Goal: Information Seeking & Learning: Learn about a topic

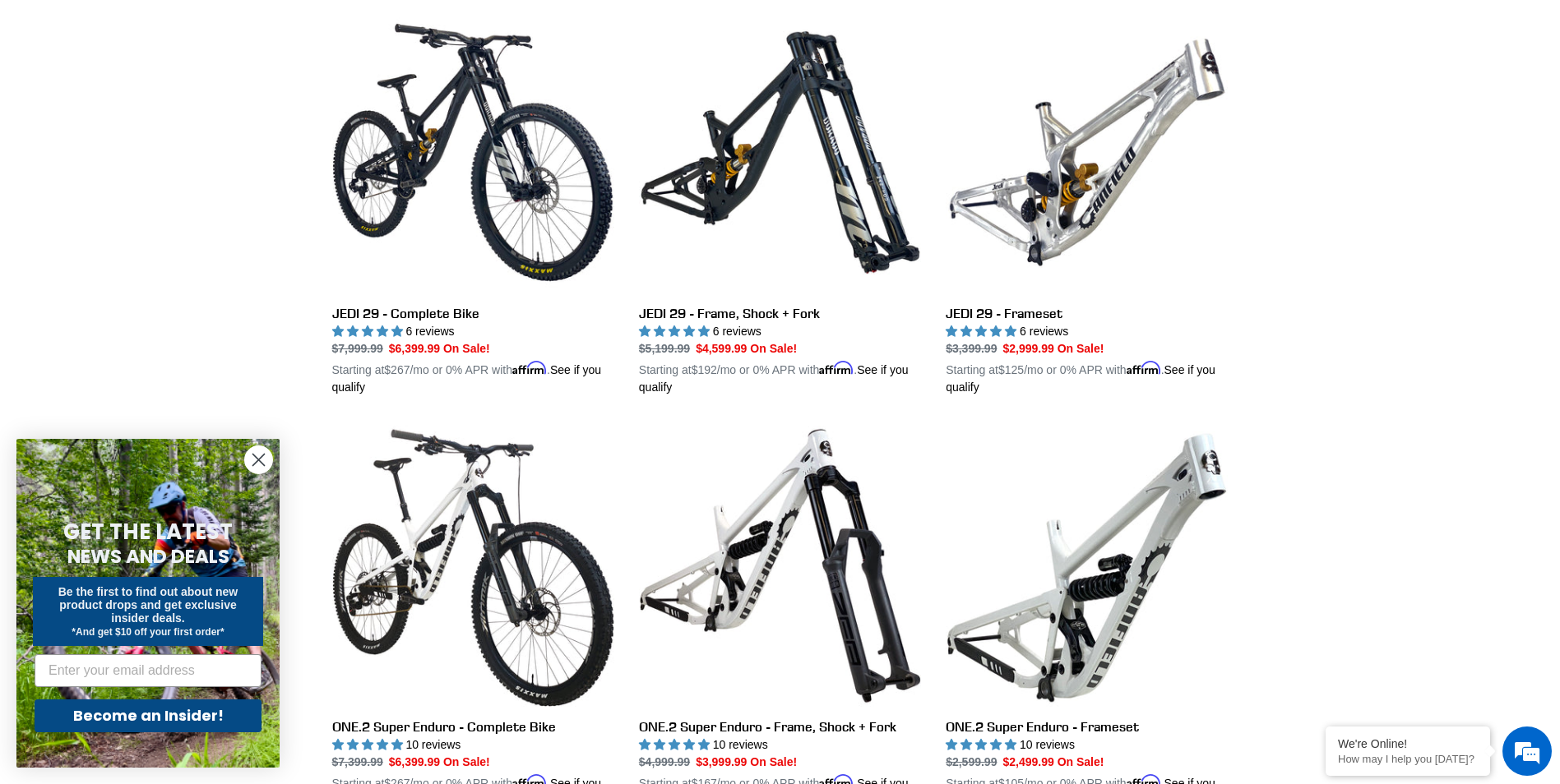
scroll to position [2548, 0]
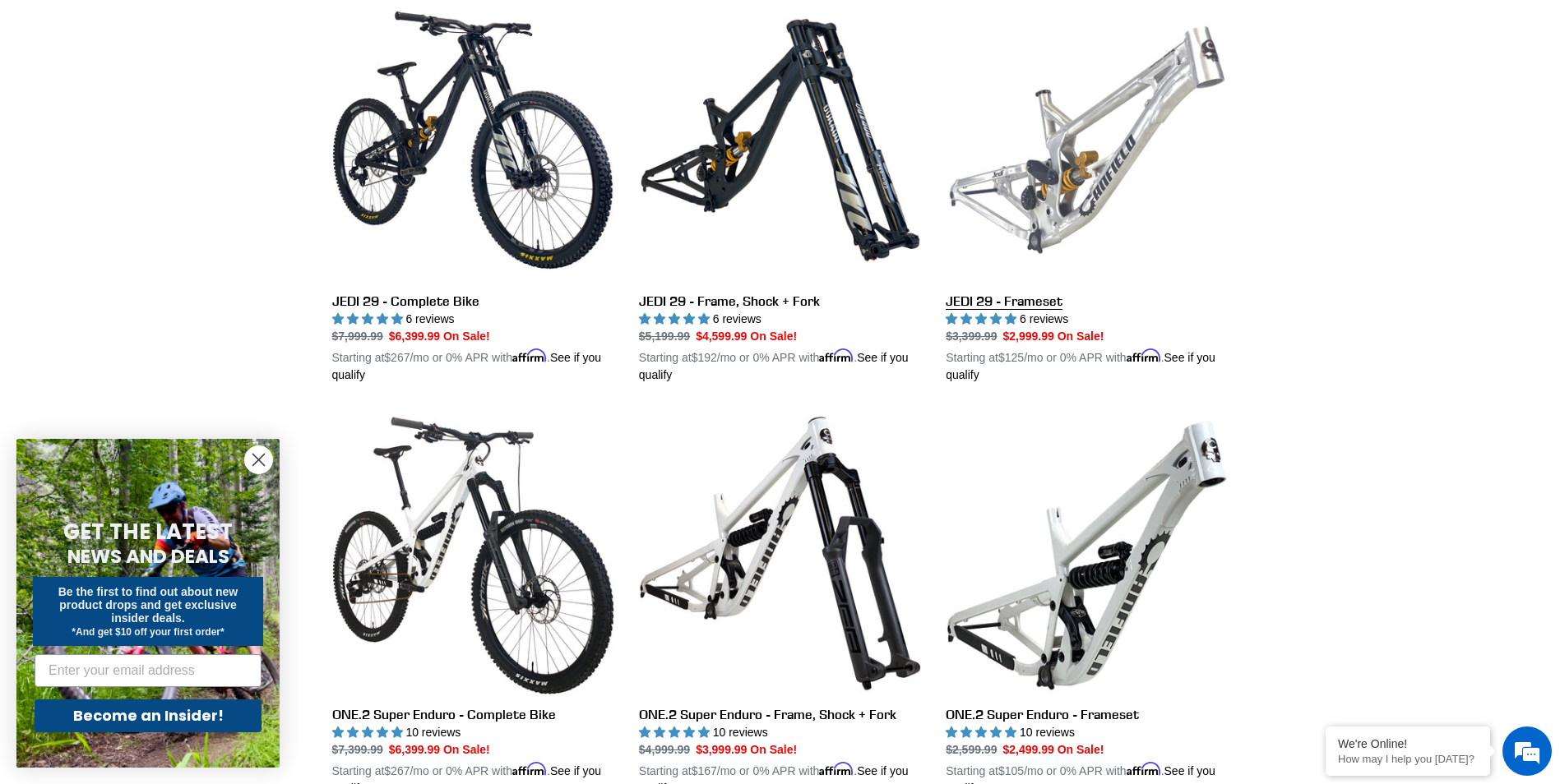
click at [1053, 178] on link "JEDI 29 - Frameset" at bounding box center [1086, 191] width 282 height 385
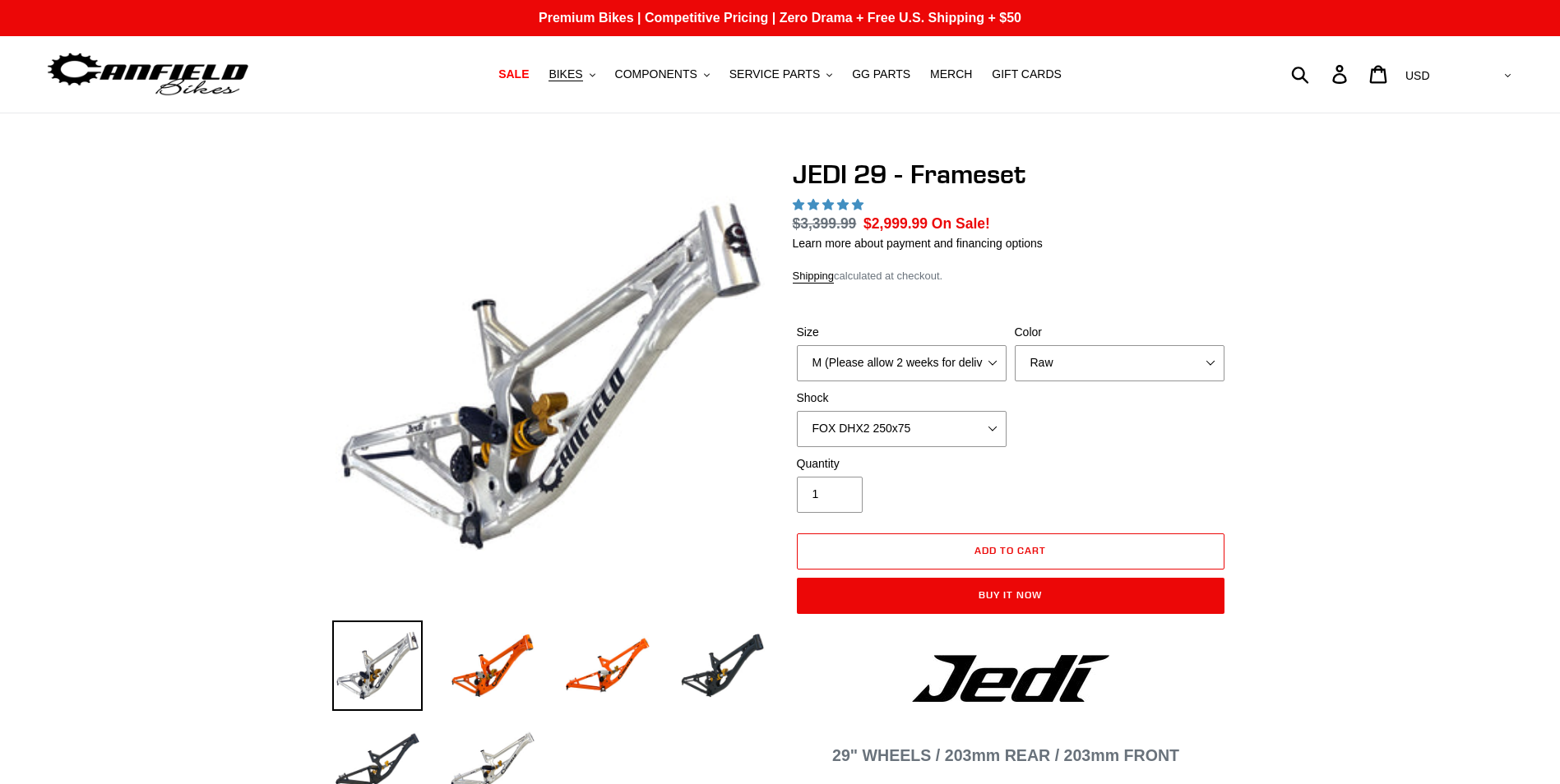
select select "highest-rating"
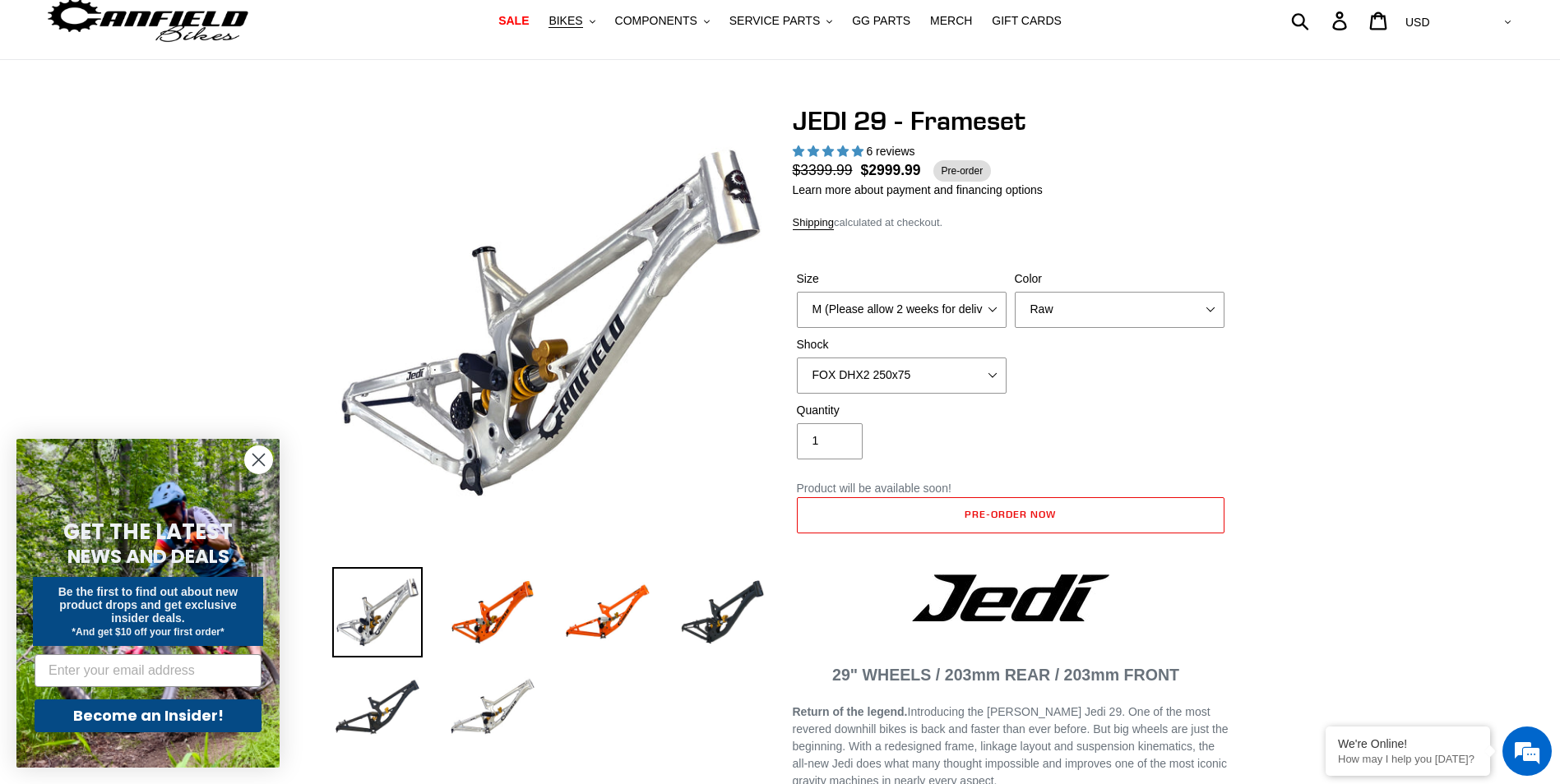
scroll to position [82, 0]
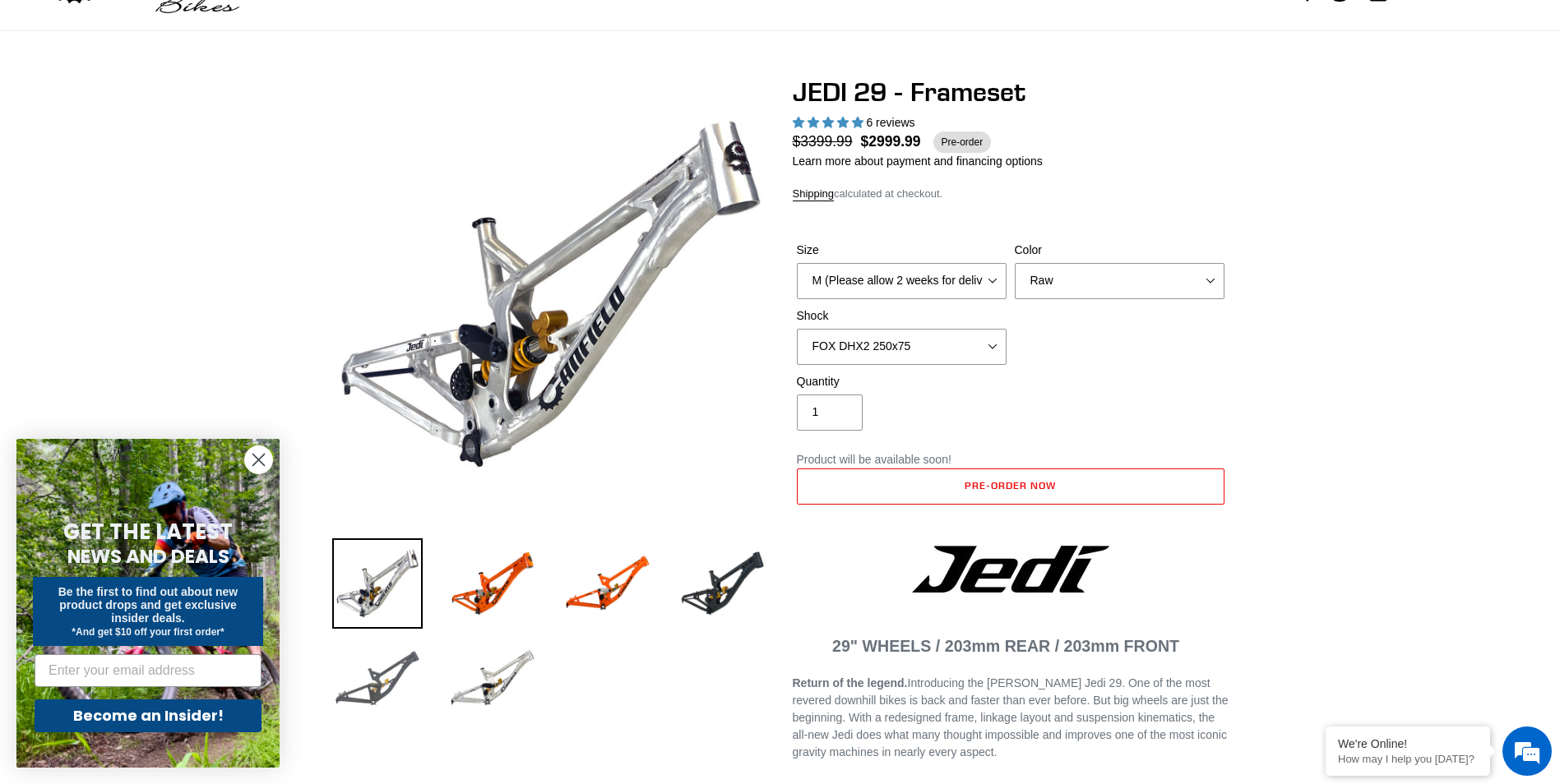
click at [369, 670] on img at bounding box center [378, 679] width 90 height 90
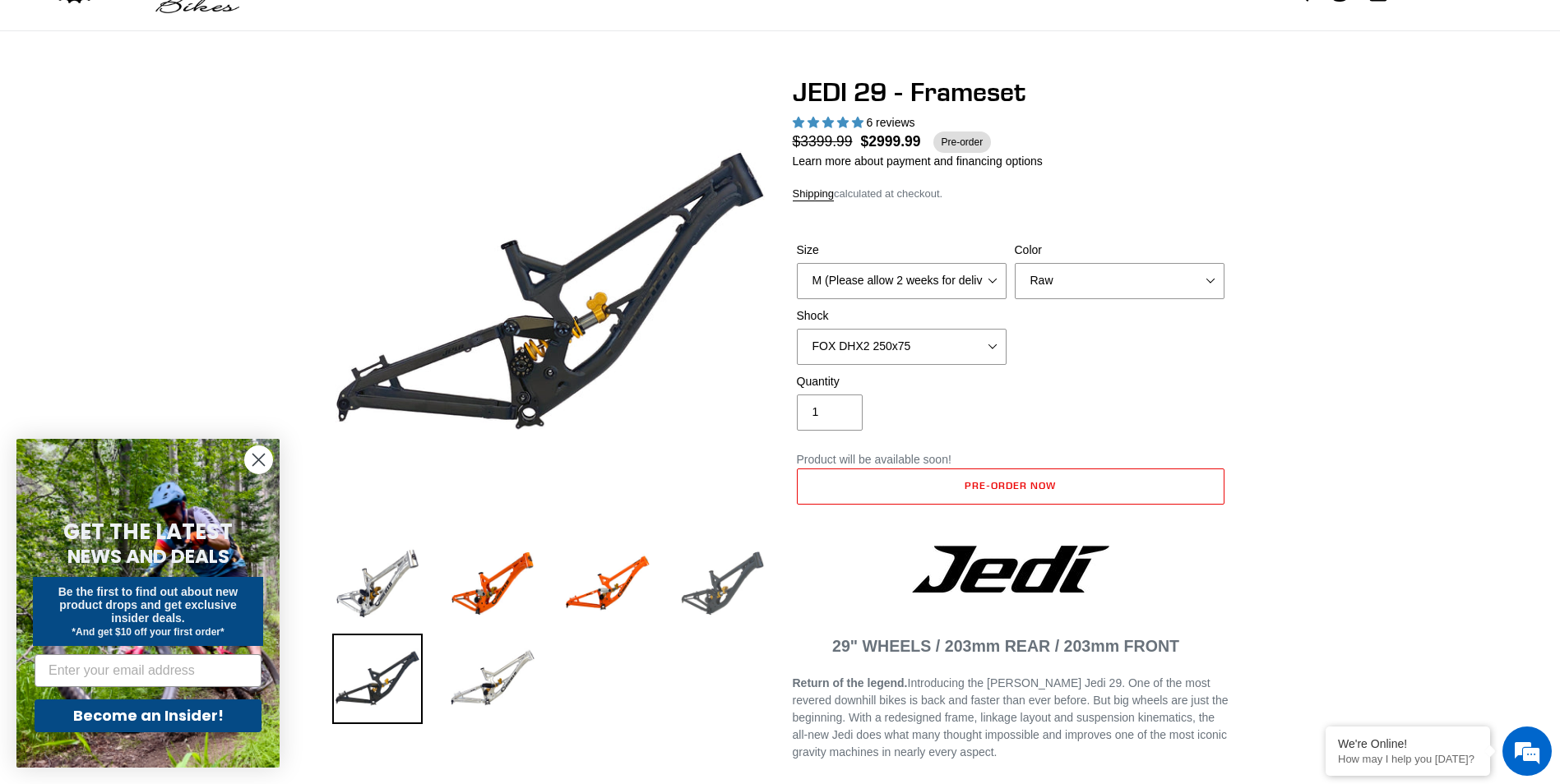
click at [749, 579] on img at bounding box center [723, 584] width 90 height 90
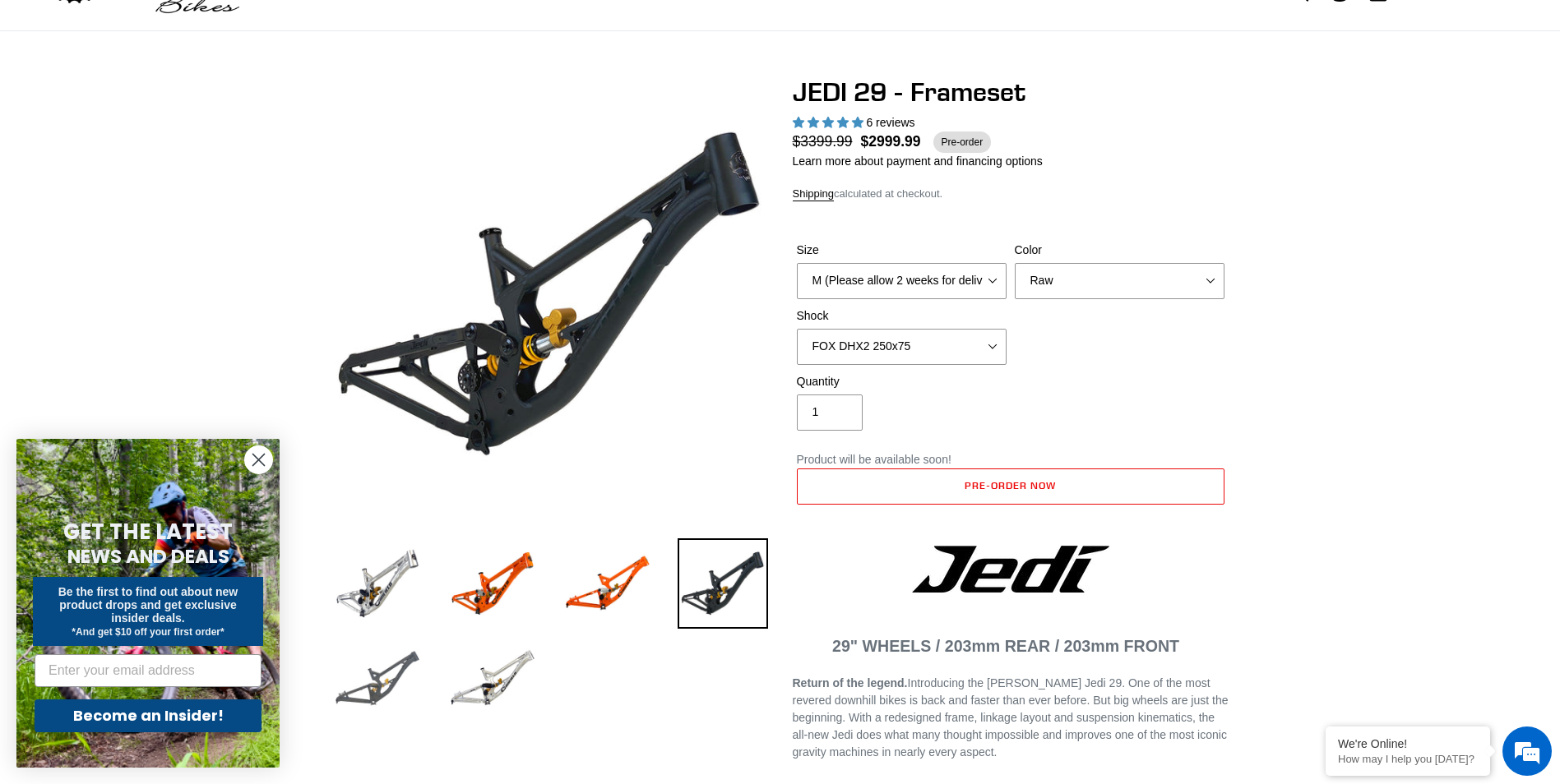
scroll to position [0, 0]
click at [389, 691] on img at bounding box center [378, 679] width 90 height 90
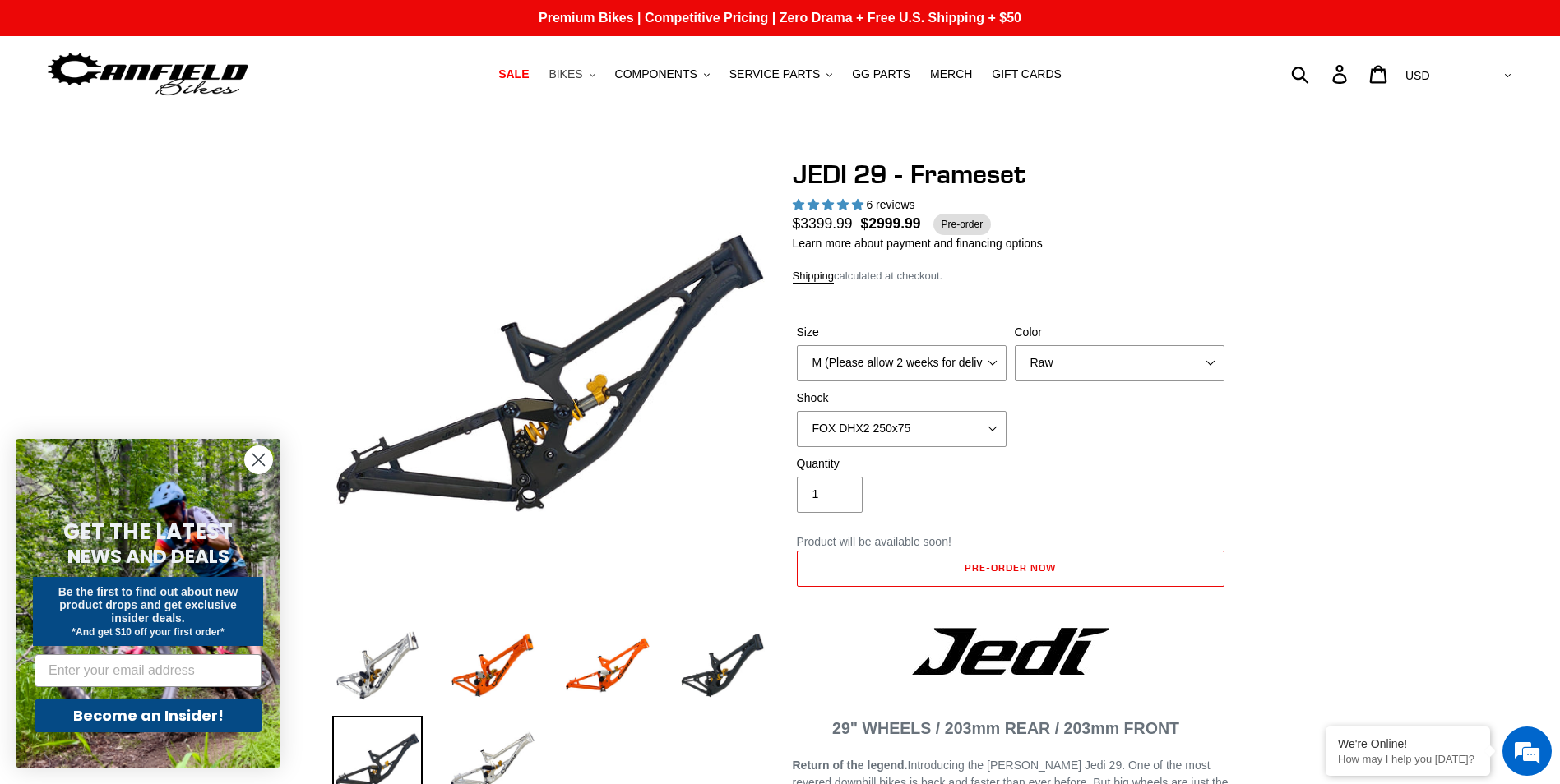
click at [595, 76] on icon "button" at bounding box center [592, 75] width 5 height 4
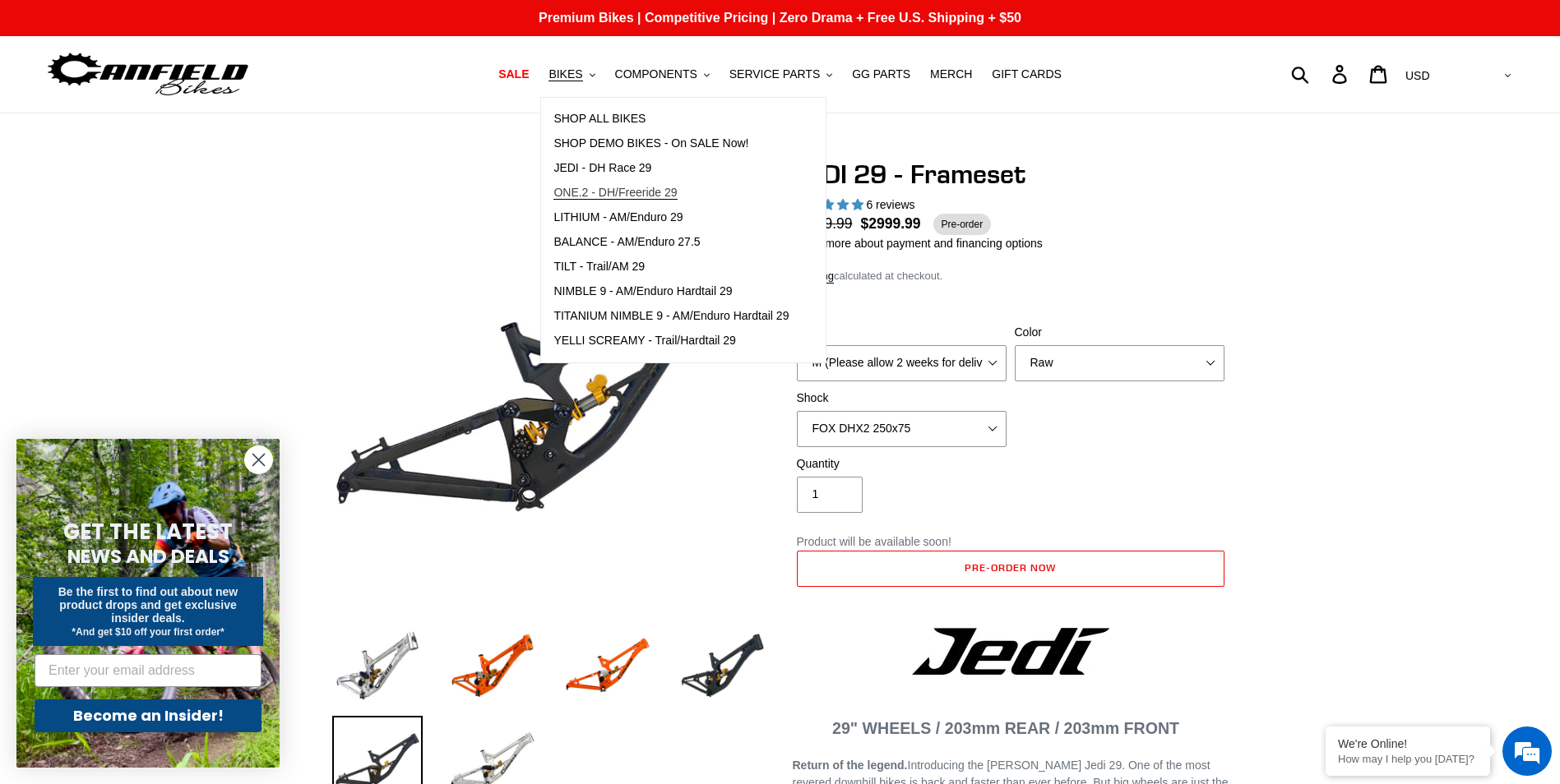
click at [633, 200] on span "ONE.2 - DH/Freeride 29" at bounding box center [615, 193] width 123 height 14
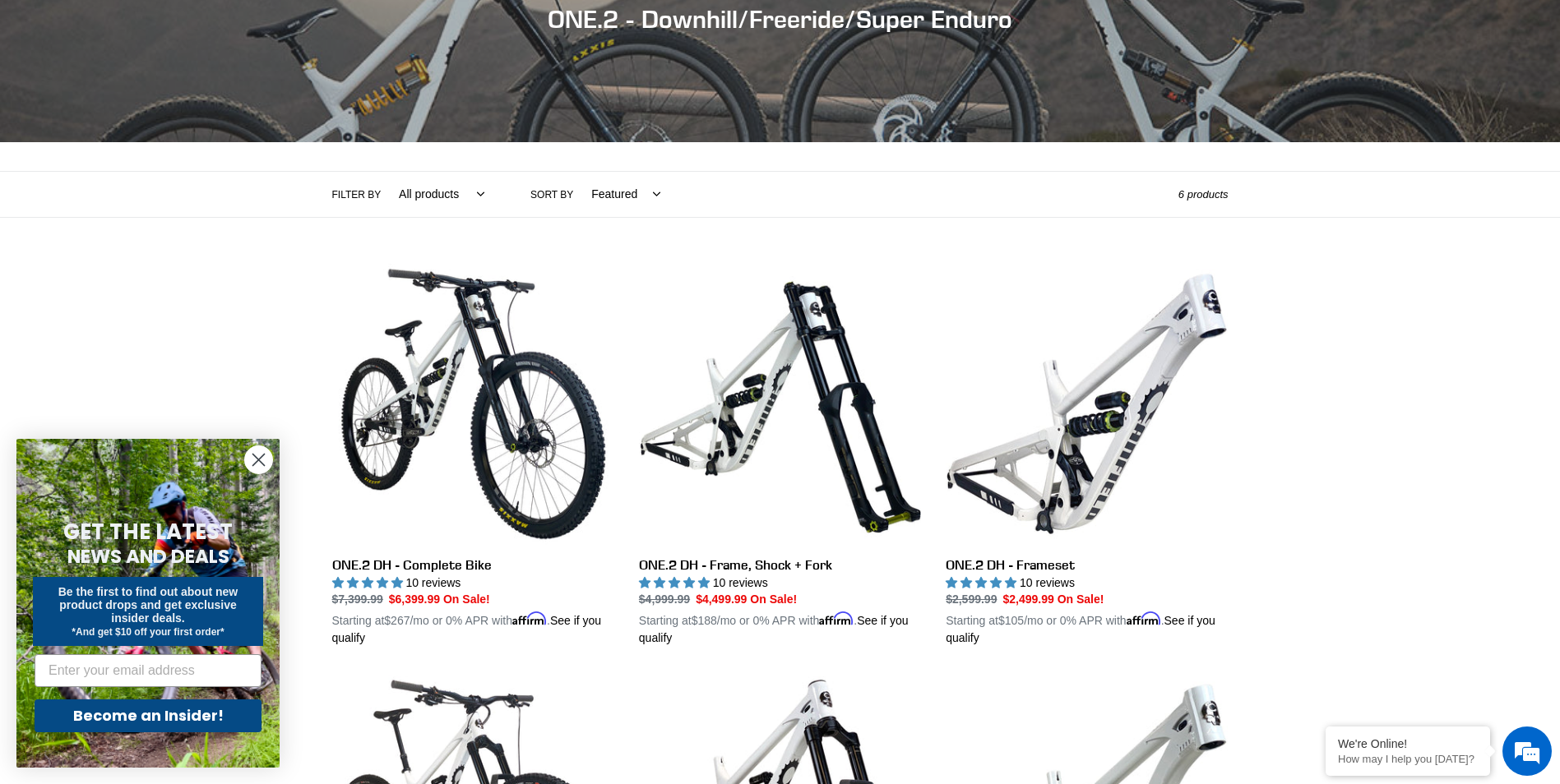
scroll to position [247, 0]
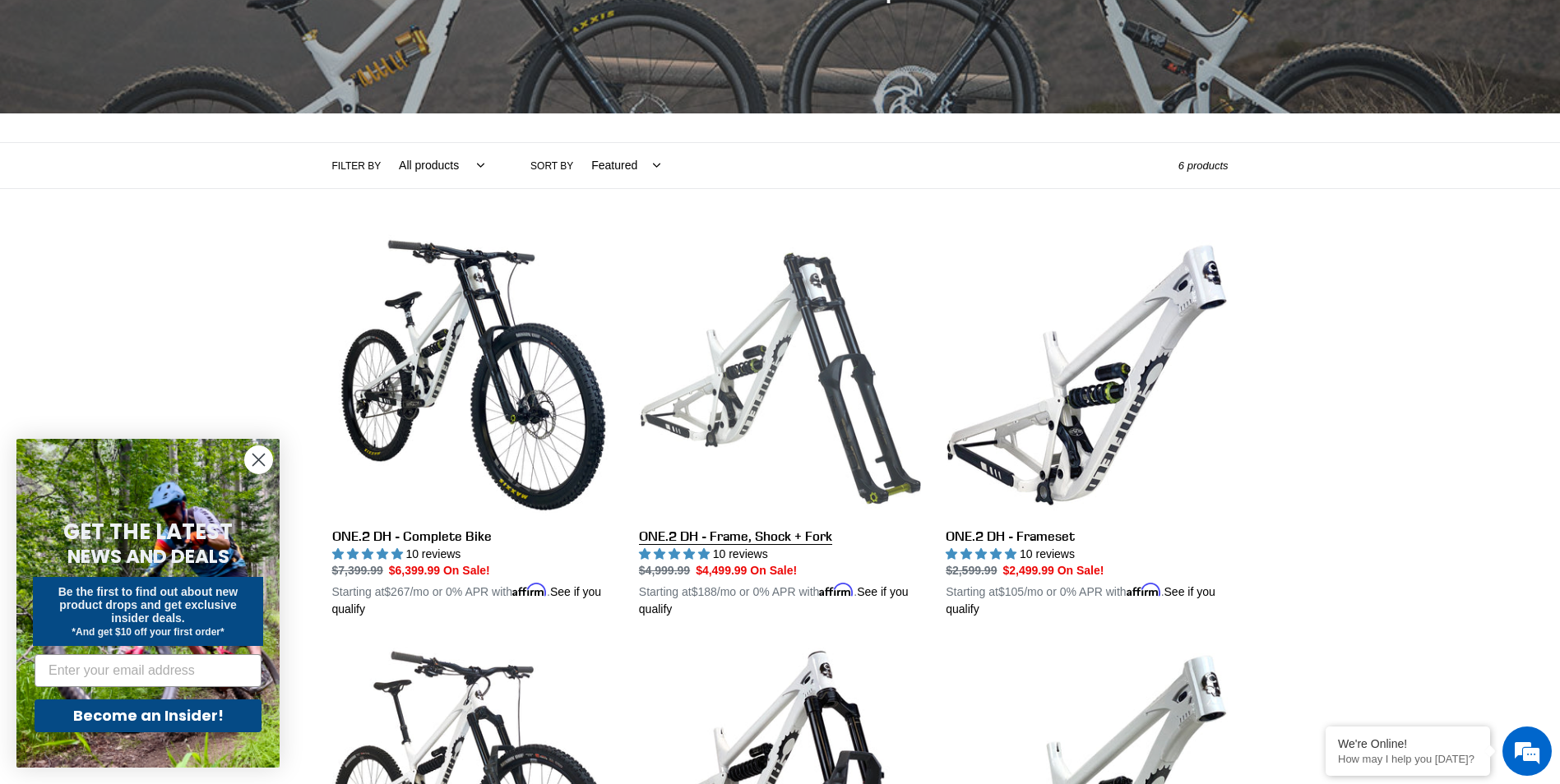
click at [744, 380] on link "ONE.2 DH - Frame, Shock + Fork" at bounding box center [780, 426] width 282 height 385
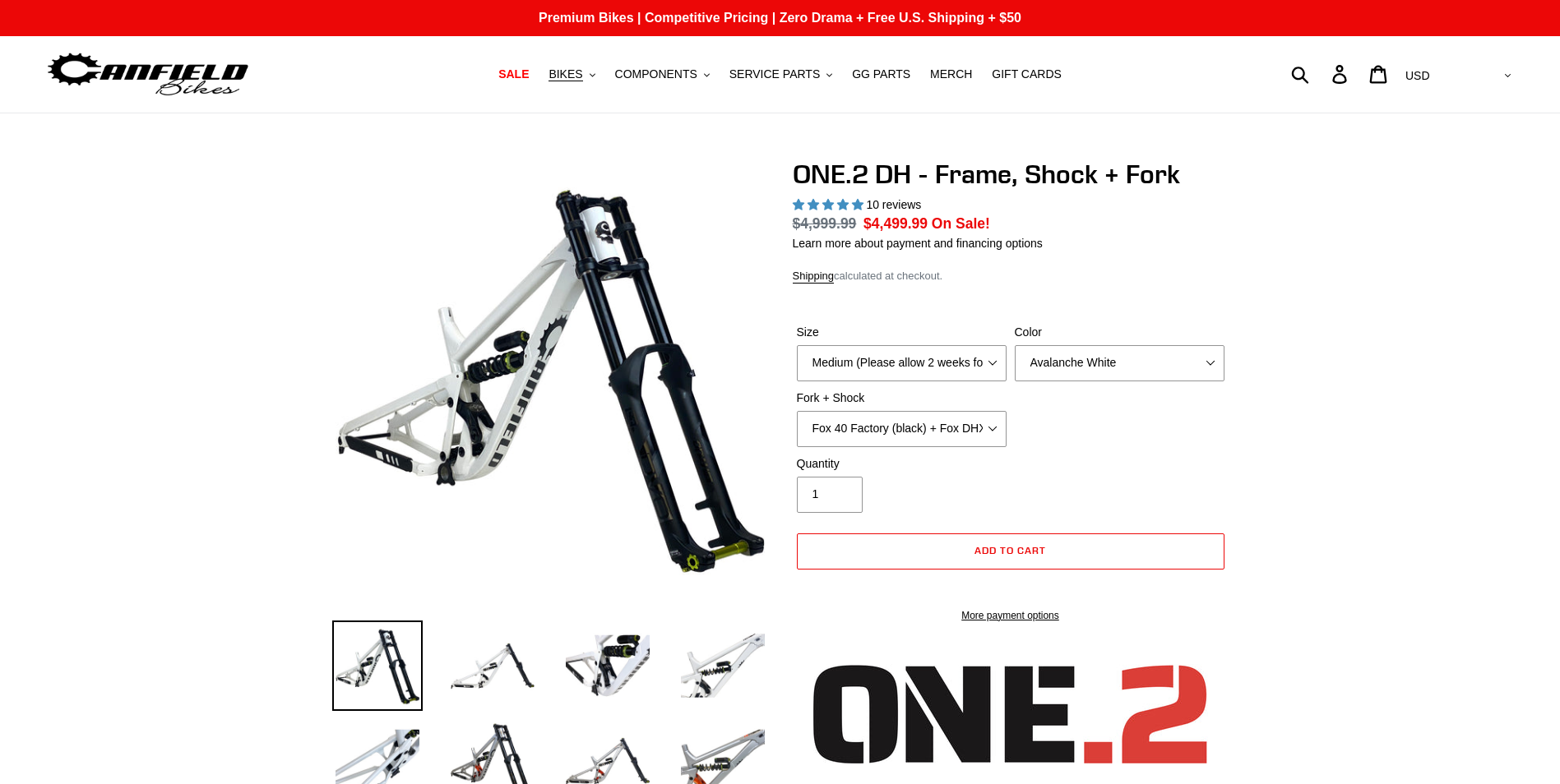
select select "highest-rating"
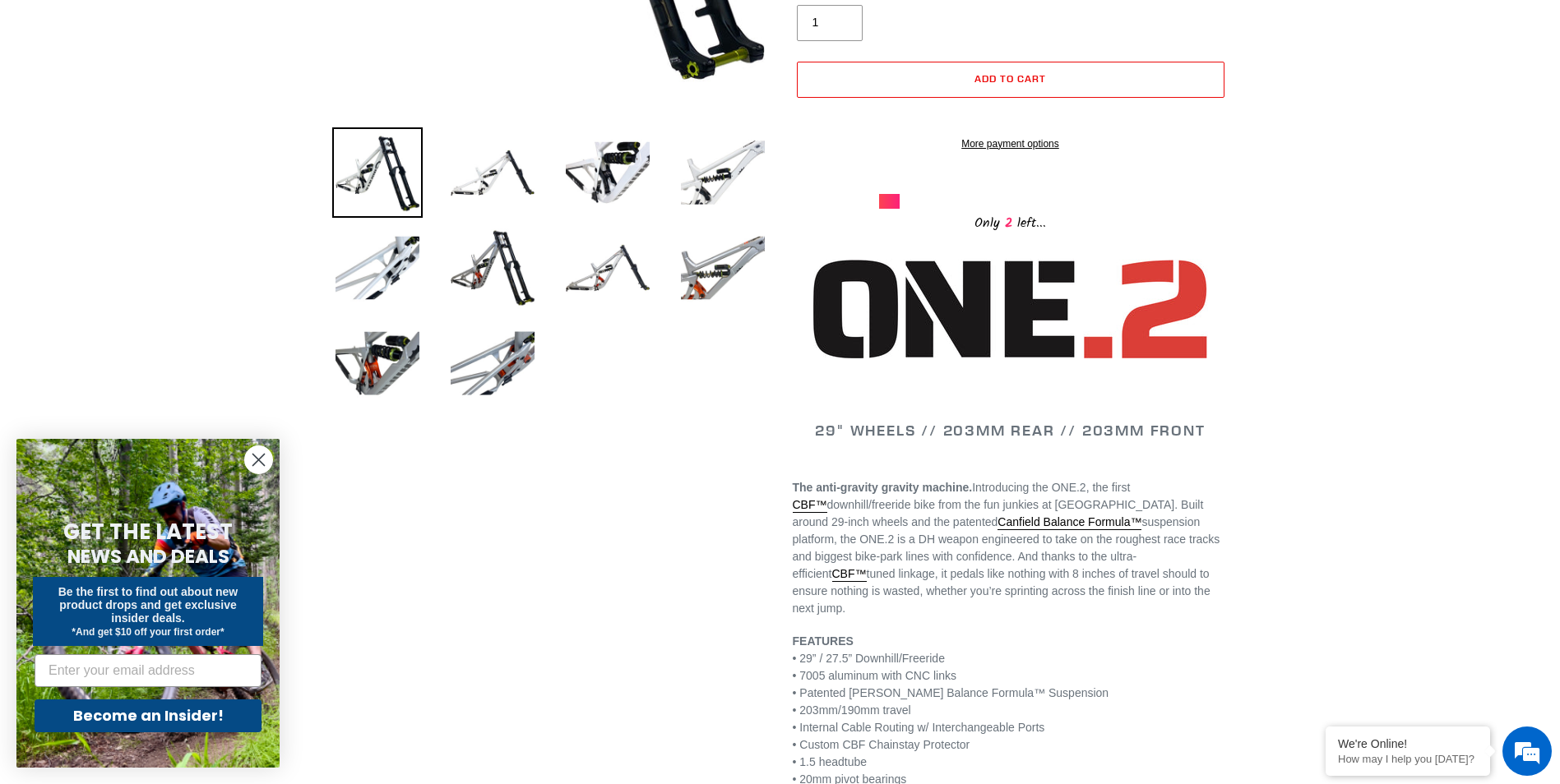
scroll to position [164, 0]
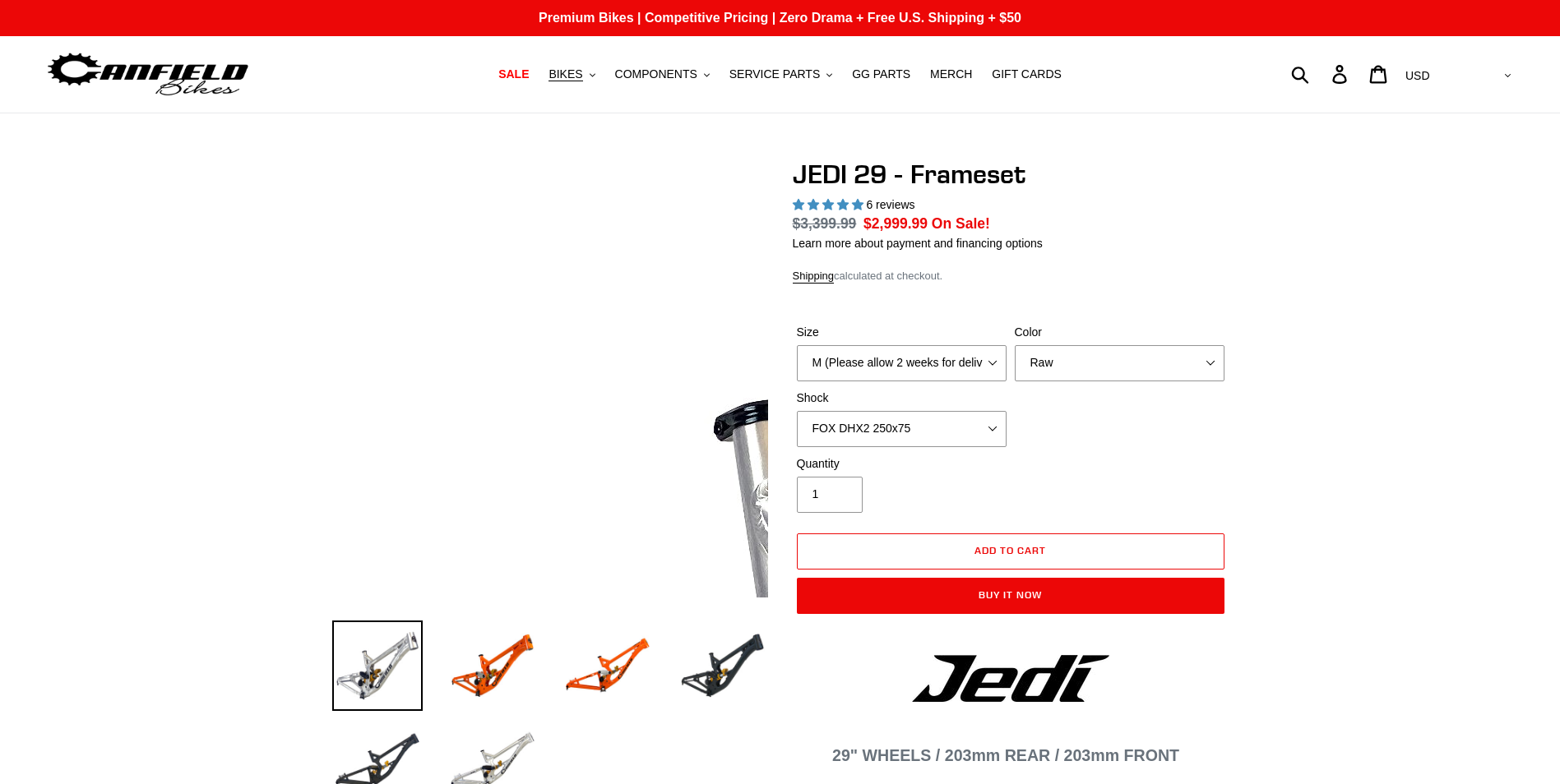
select select "highest-rating"
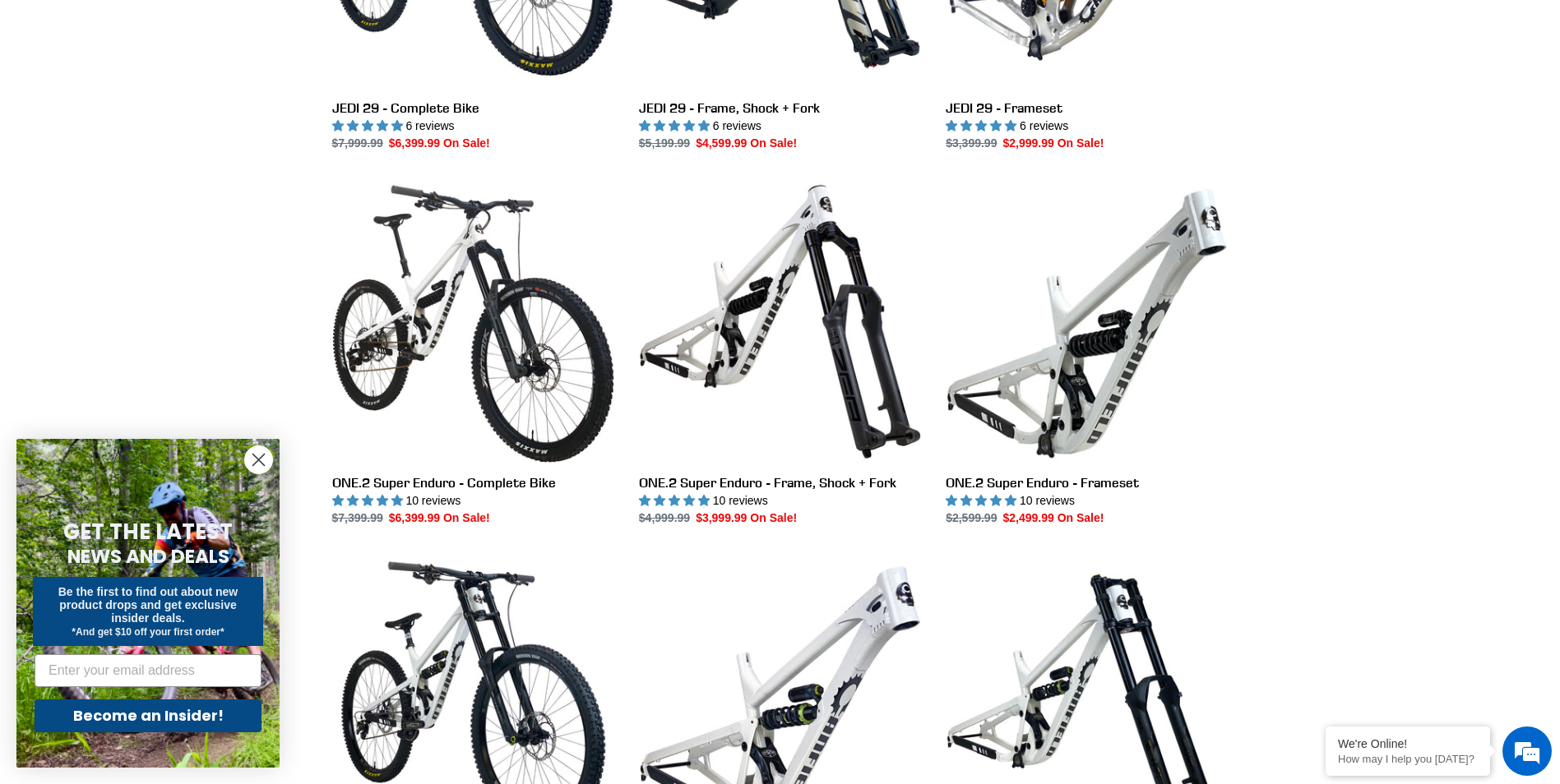
scroll to position [2738, 0]
